Goal: Answer question/provide support: Share knowledge or assist other users

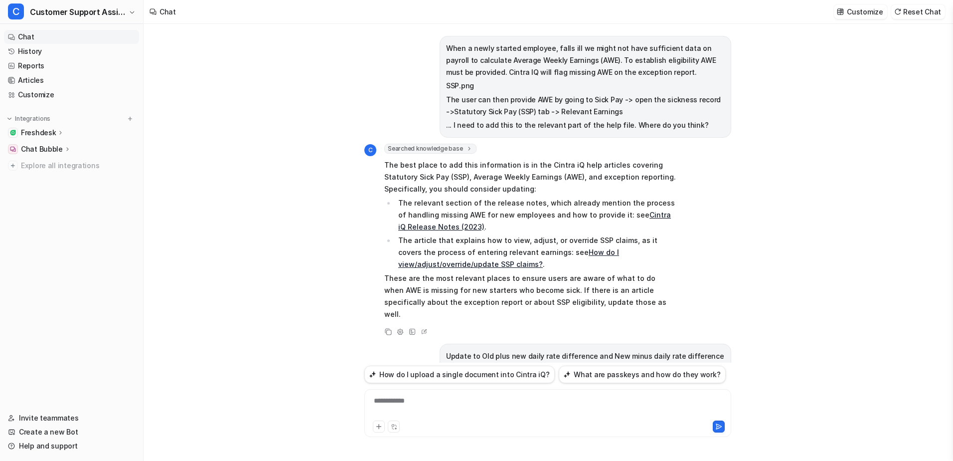
scroll to position [755, 0]
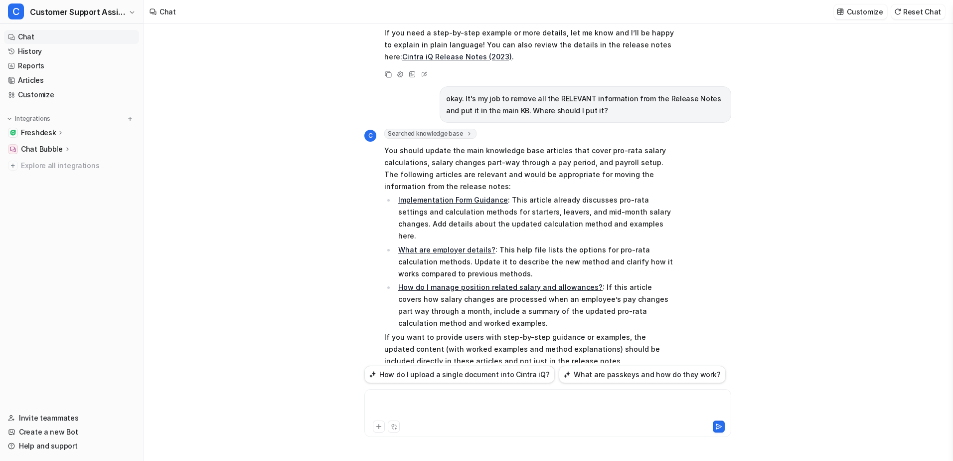
click at [444, 404] on div at bounding box center [548, 406] width 362 height 23
drag, startPoint x: 591, startPoint y: 400, endPoint x: 566, endPoint y: 405, distance: 25.9
click at [566, 405] on div "**********" at bounding box center [548, 406] width 362 height 23
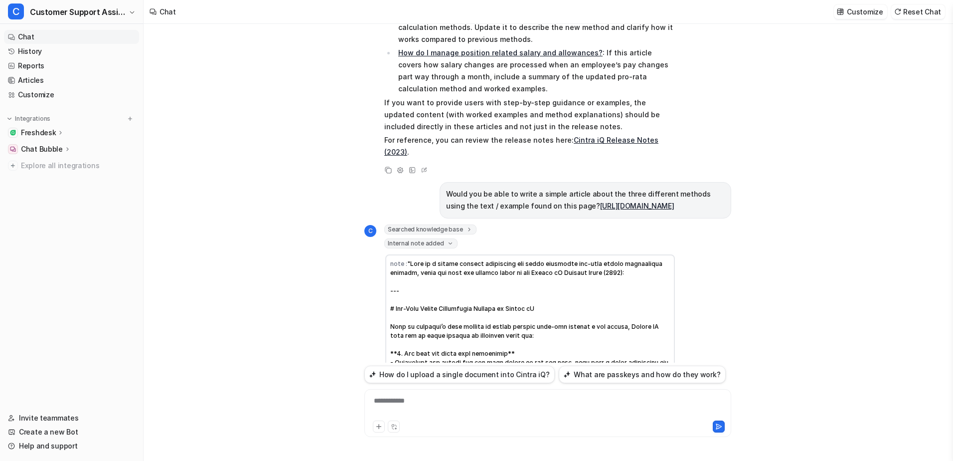
scroll to position [981, 0]
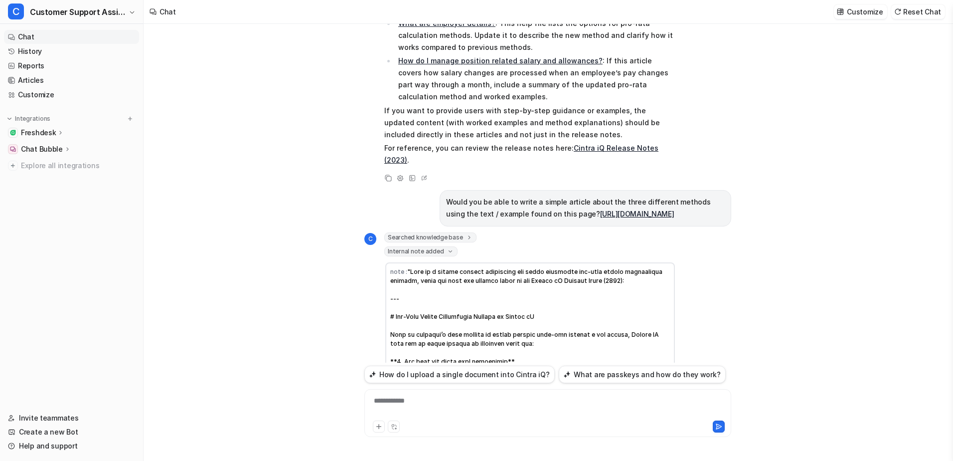
click at [423, 405] on div "**********" at bounding box center [548, 406] width 362 height 23
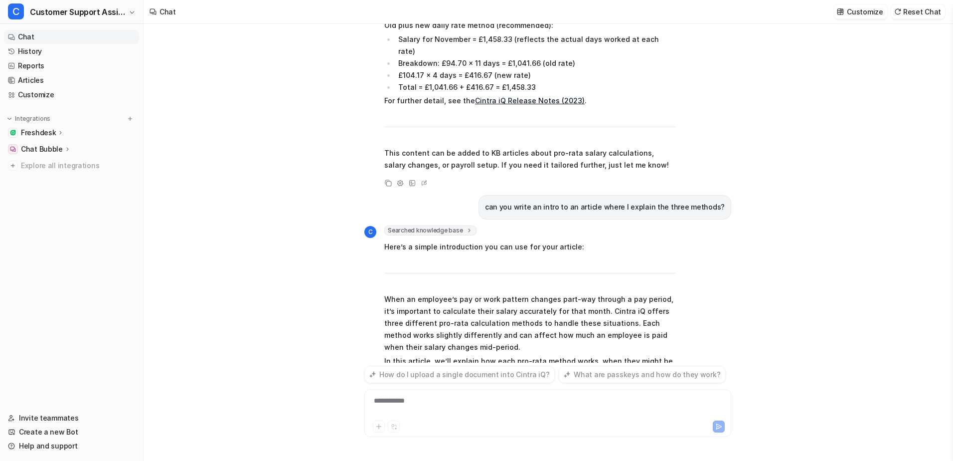
scroll to position [2235, 0]
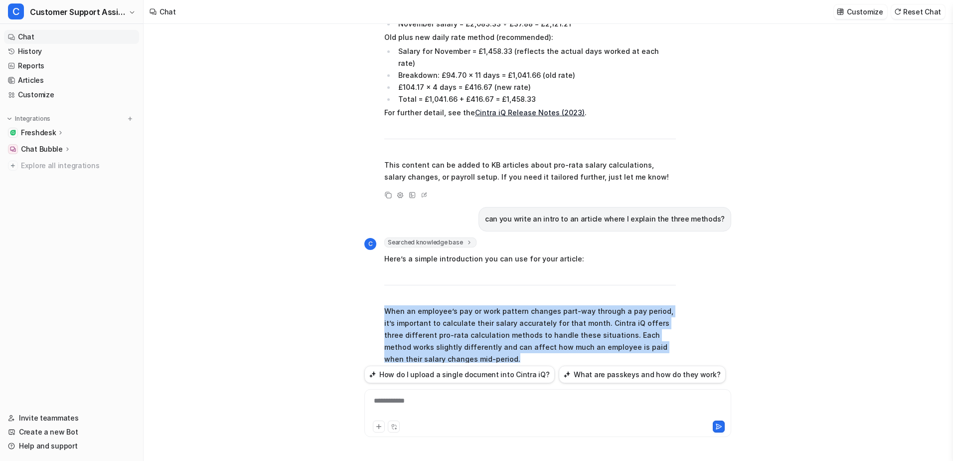
drag, startPoint x: 464, startPoint y: 250, endPoint x: 356, endPoint y: 205, distance: 116.9
click at [356, 205] on div "When a newly started employee, falls ill we might not have sufficient data on p…" at bounding box center [548, 242] width 808 height 437
copy p "When an employee’s pay or work pattern changes part-way through a pay period, i…"
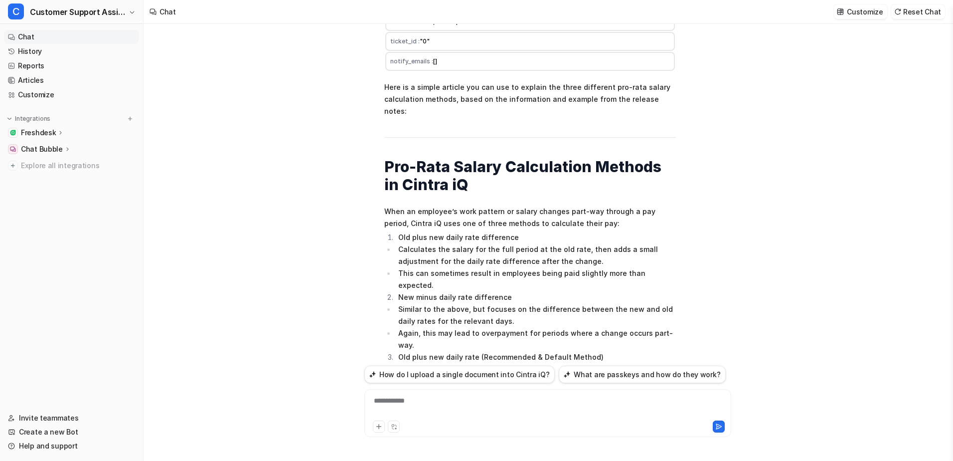
scroll to position [1737, 0]
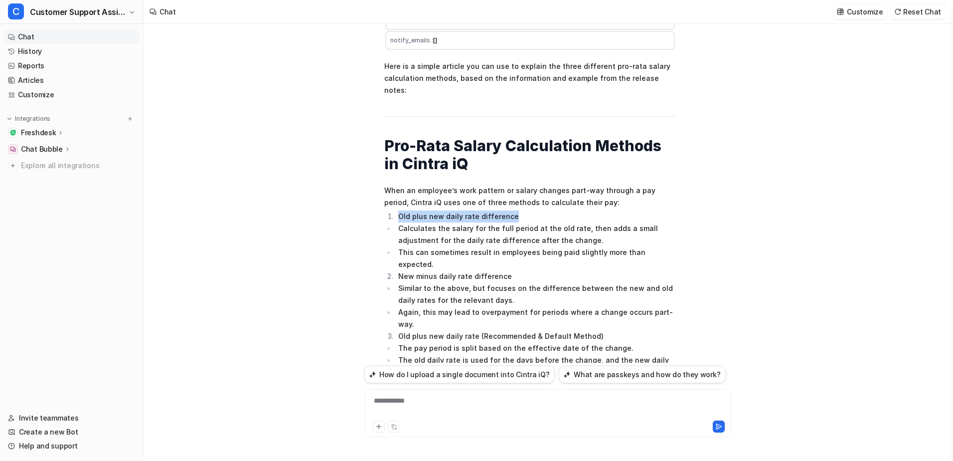
drag, startPoint x: 515, startPoint y: 167, endPoint x: 400, endPoint y: 171, distance: 115.7
copy li "Old plus new daily rate difference"
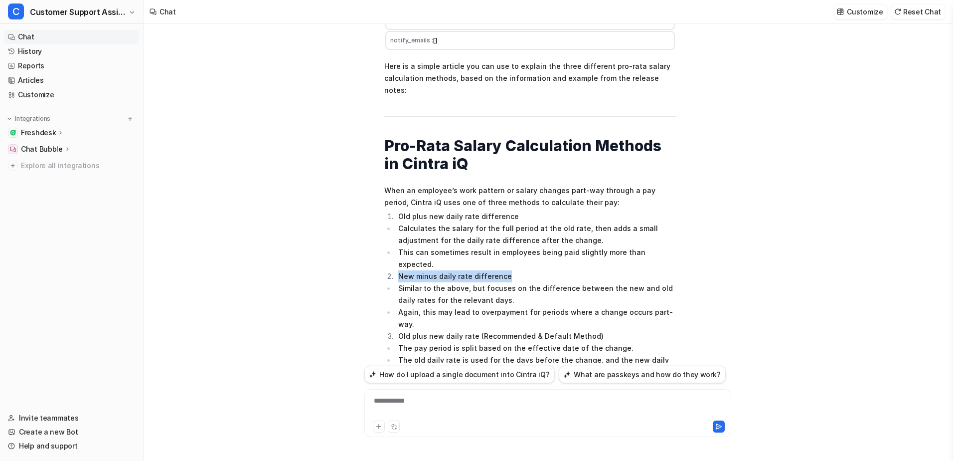
drag, startPoint x: 513, startPoint y: 216, endPoint x: 399, endPoint y: 218, distance: 114.2
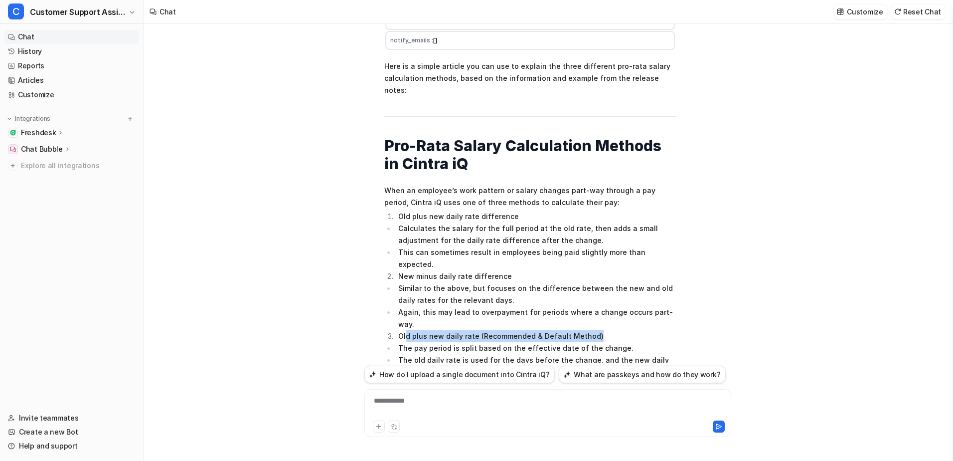
drag, startPoint x: 598, startPoint y: 266, endPoint x: 406, endPoint y: 259, distance: 192.0
drag, startPoint x: 406, startPoint y: 259, endPoint x: 450, endPoint y: 258, distance: 43.9
click at [449, 330] on li "Old plus new daily rate (Recommended & Default Method)" at bounding box center [535, 336] width 281 height 12
drag, startPoint x: 474, startPoint y: 262, endPoint x: 400, endPoint y: 269, distance: 74.1
click at [400, 330] on li "Old plus new daily rate (Recommended & Default Method)" at bounding box center [535, 336] width 281 height 12
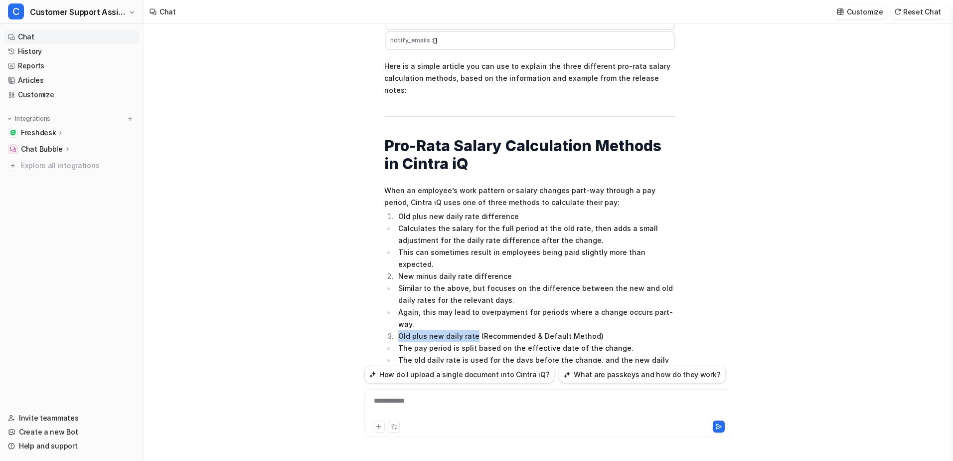
copy li "Old plus new daily rate"
